Goal: Check status

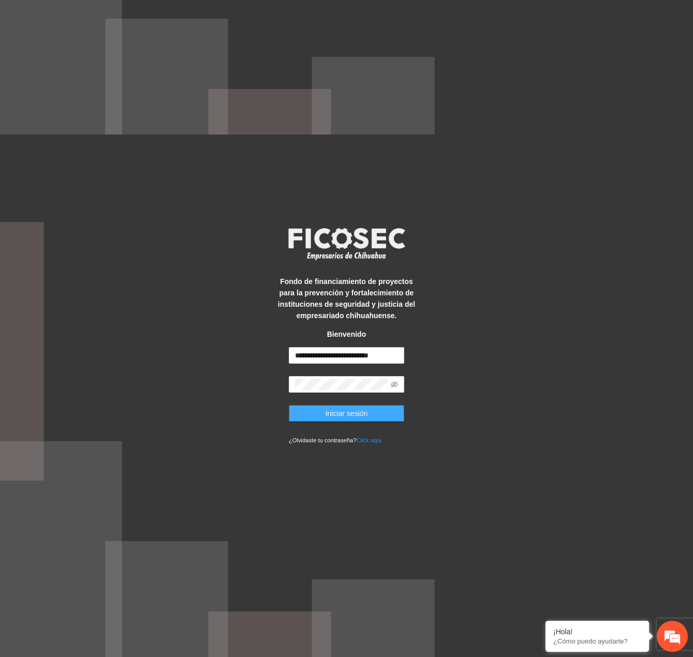
click at [388, 418] on button "Iniciar sesión" at bounding box center [346, 413] width 115 height 17
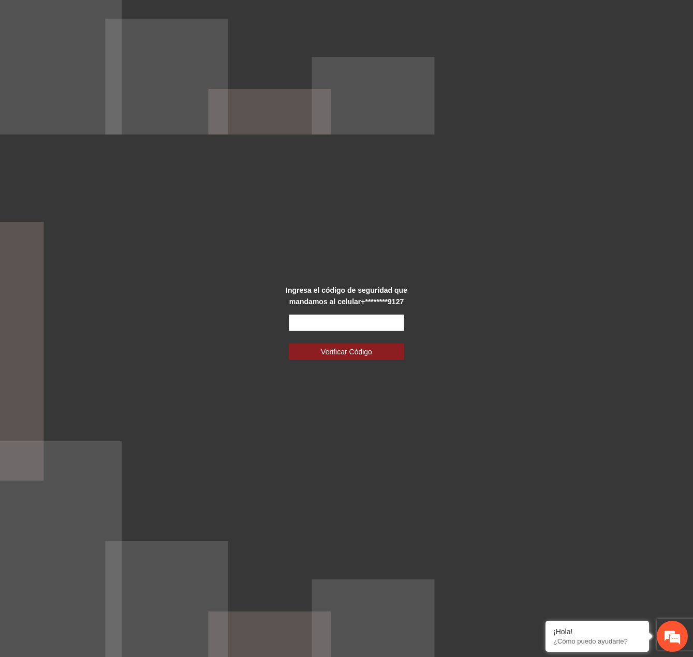
click at [347, 332] on form "Verificar Código" at bounding box center [346, 338] width 115 height 46
click at [347, 327] on input "text" at bounding box center [346, 323] width 115 height 17
type input "******"
click at [289, 343] on button "Verificar Código" at bounding box center [346, 351] width 115 height 17
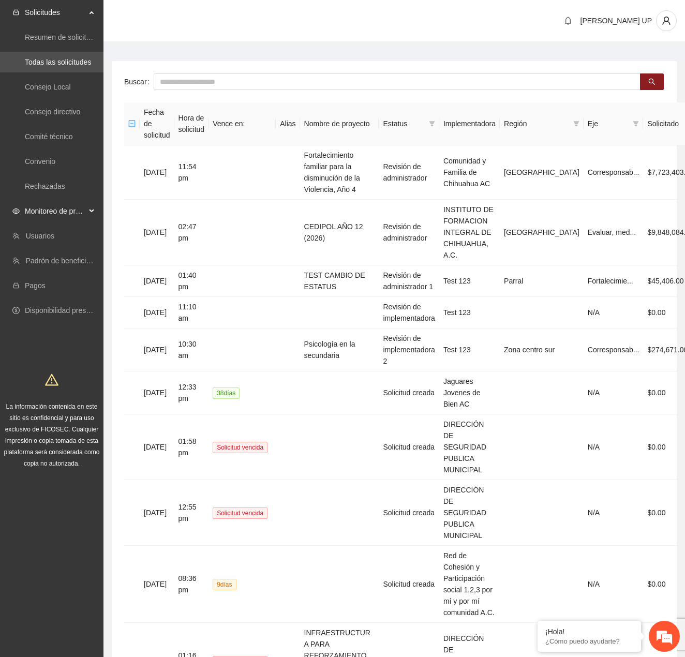
click at [82, 214] on span "Monitoreo de proyectos" at bounding box center [55, 211] width 61 height 21
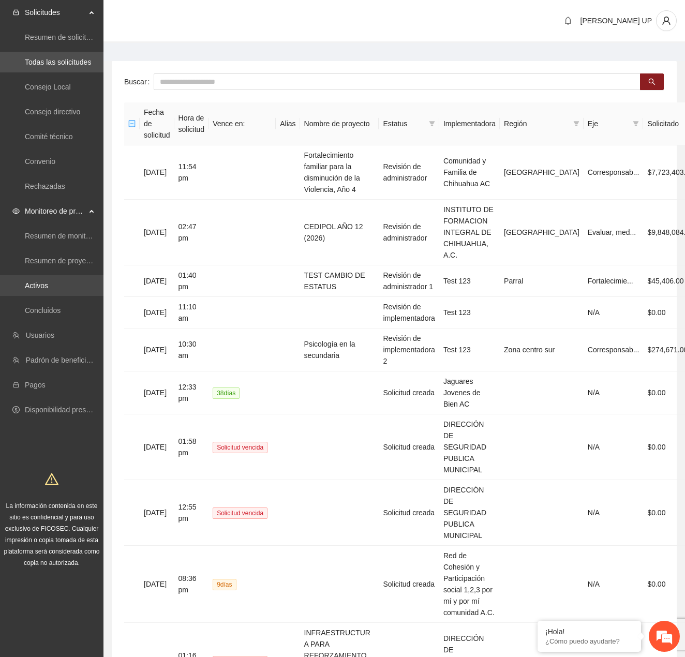
click at [48, 281] on link "Activos" at bounding box center [36, 285] width 23 height 8
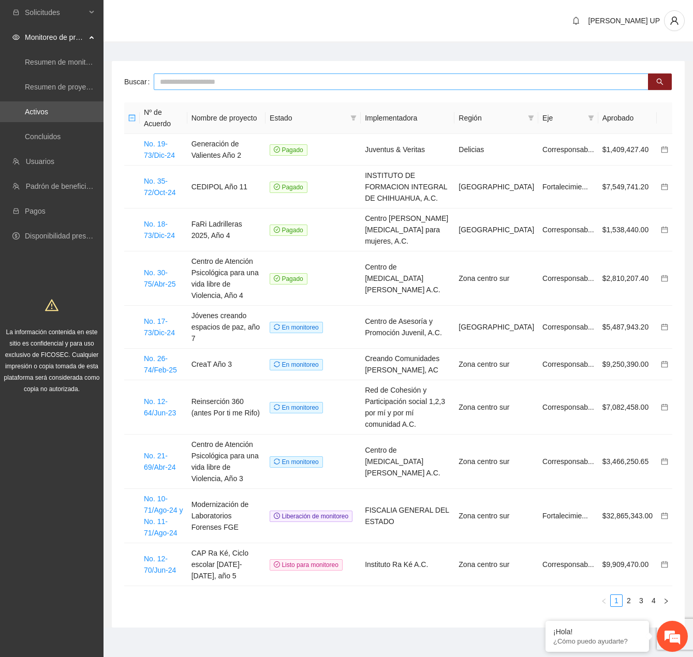
click at [166, 82] on input "text" at bounding box center [401, 81] width 495 height 17
type input "***"
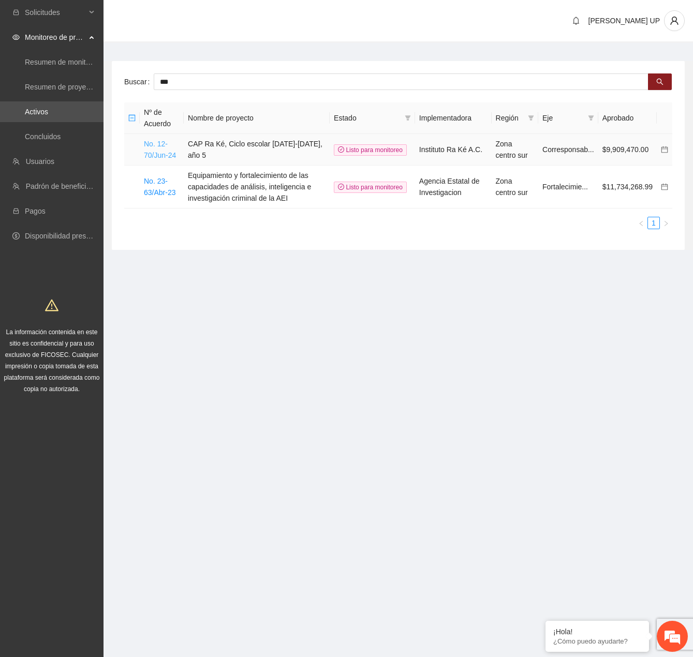
click at [161, 159] on link "No. 12-70/Jun-24" at bounding box center [160, 150] width 32 height 20
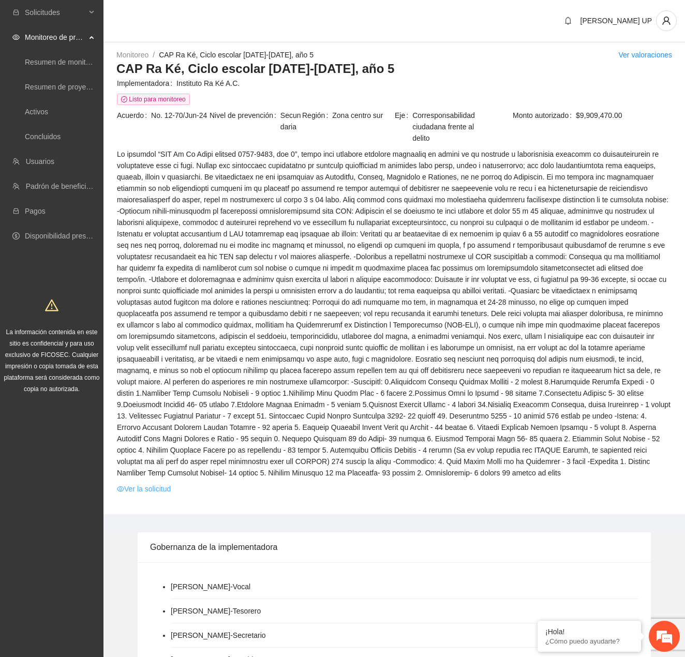
click at [158, 489] on link "Ver la solicitud" at bounding box center [144, 488] width 54 height 11
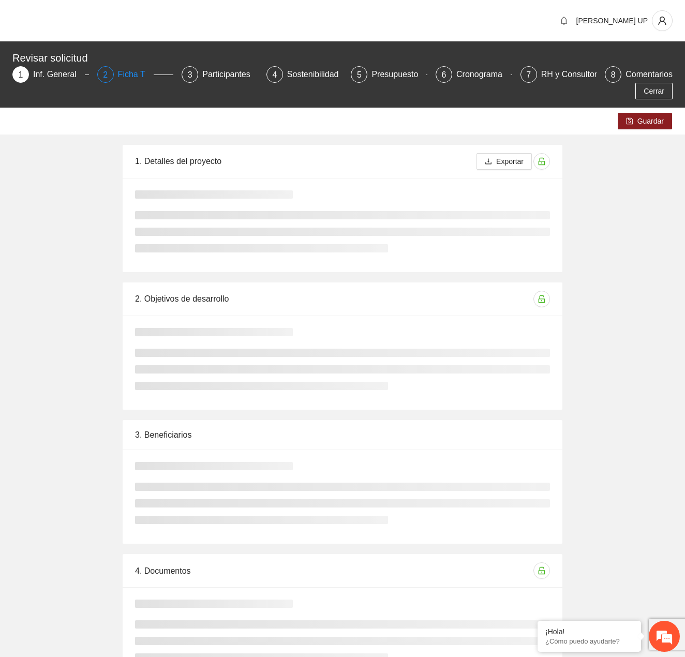
click at [133, 80] on div "Ficha T" at bounding box center [136, 74] width 36 height 17
